Goal: Task Accomplishment & Management: Manage account settings

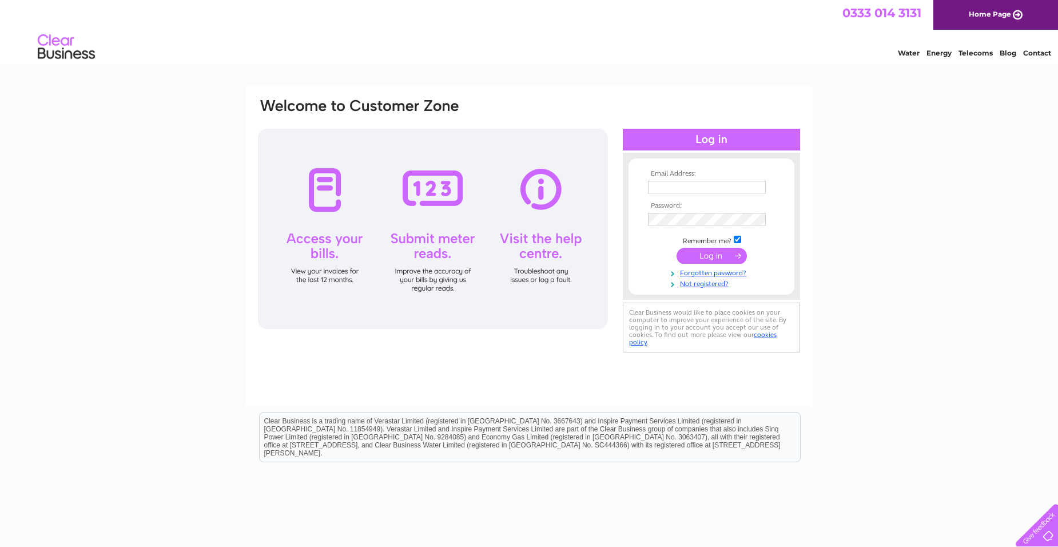
type input "info@wayneatkinsonhaulage.co.uk"
click at [714, 256] on input "submit" at bounding box center [712, 256] width 70 height 16
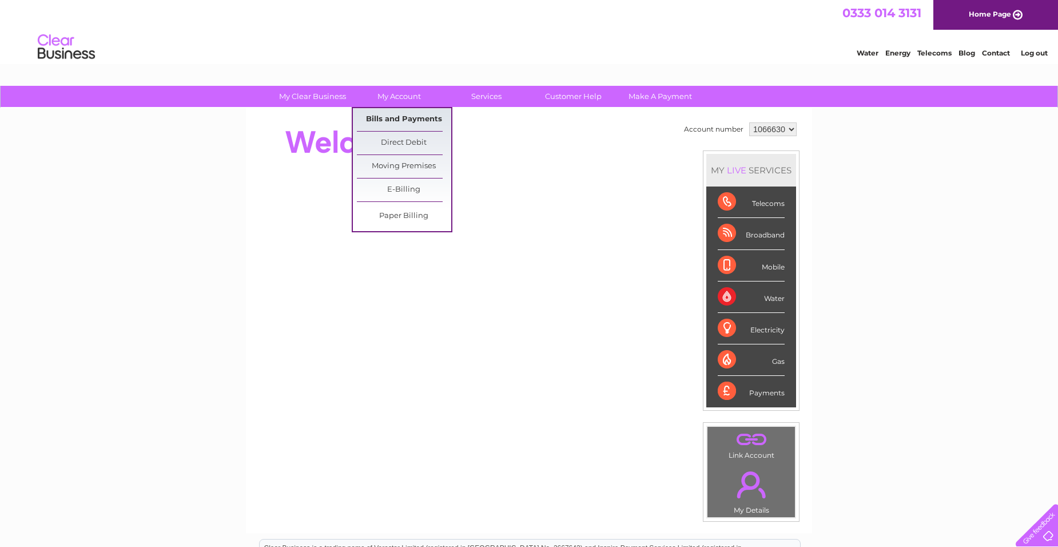
click at [400, 116] on link "Bills and Payments" at bounding box center [404, 119] width 94 height 23
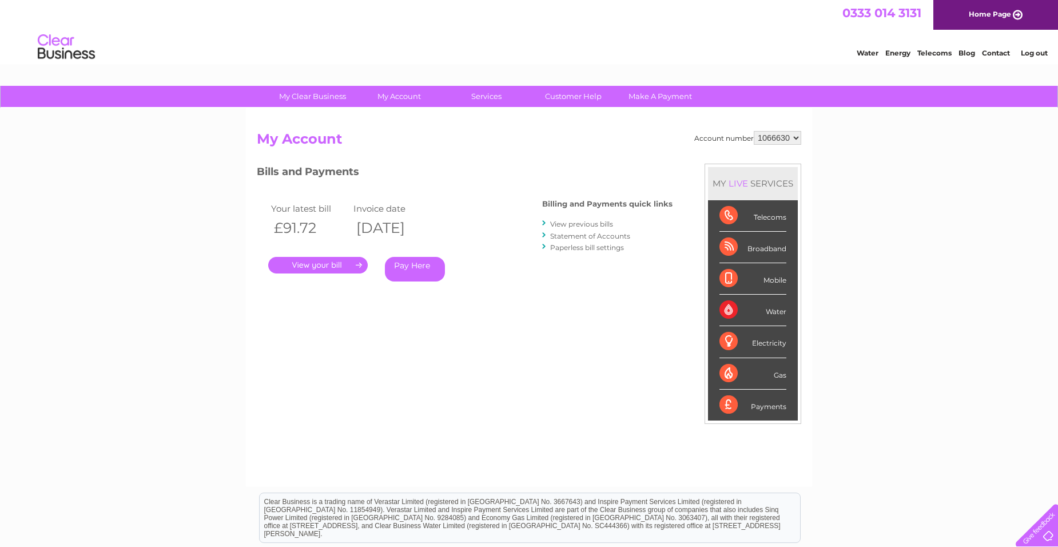
click at [319, 264] on link "." at bounding box center [318, 265] width 100 height 17
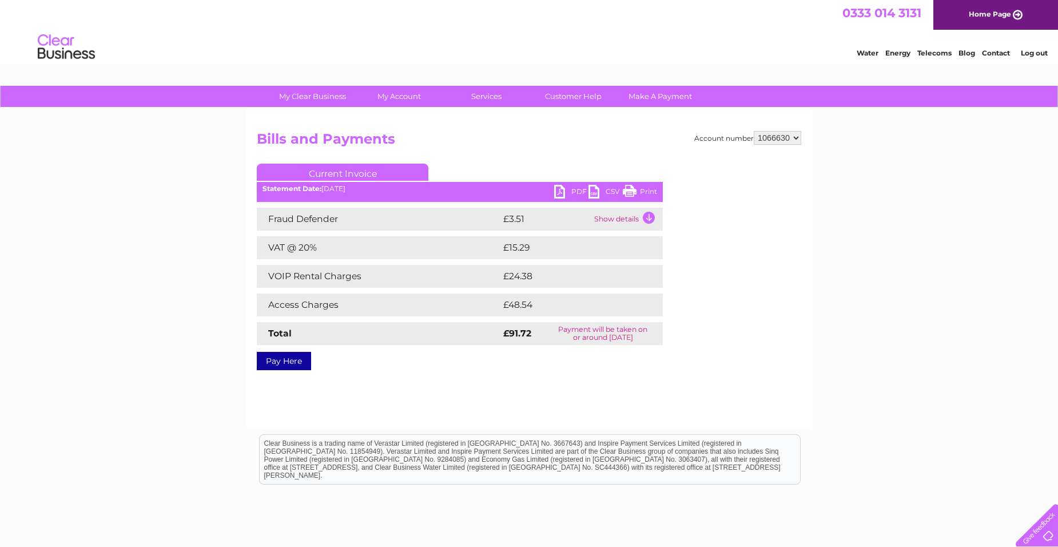
click at [566, 189] on link "PDF" at bounding box center [571, 193] width 34 height 17
